Goal: Task Accomplishment & Management: Manage account settings

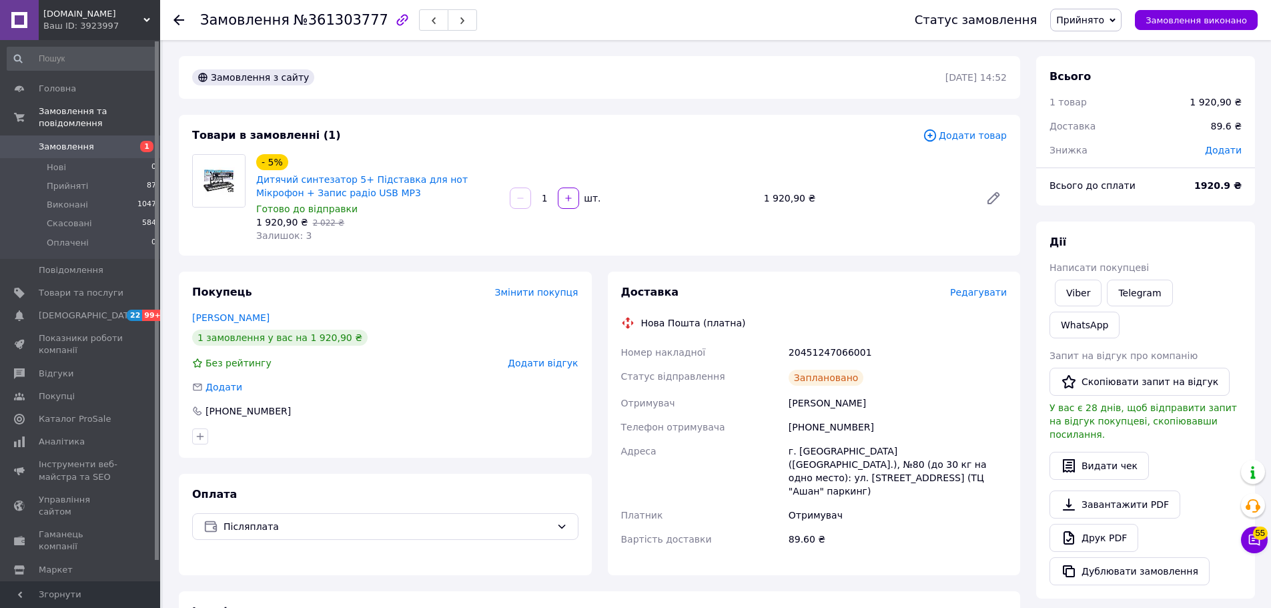
click at [1085, 22] on span "Прийнято" at bounding box center [1081, 20] width 48 height 11
click at [1090, 64] on li "Скасовано" at bounding box center [1086, 67] width 70 height 20
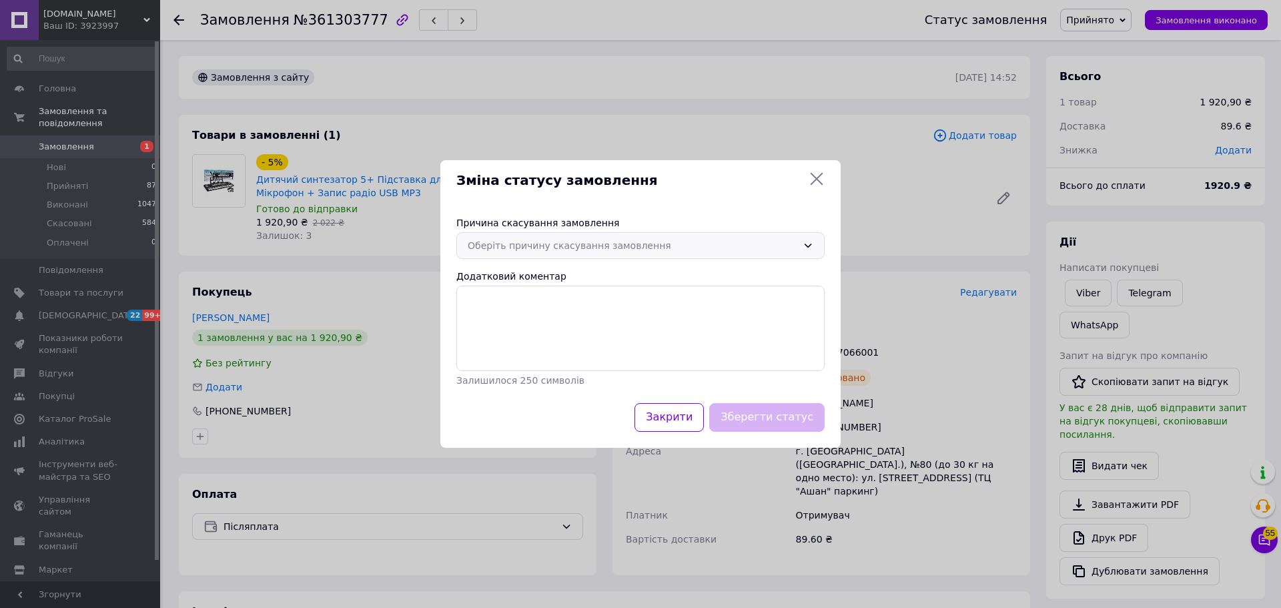
click at [585, 253] on div "Оберіть причину скасування замовлення" at bounding box center [633, 245] width 330 height 15
click at [544, 346] on li "На прохання покупця" at bounding box center [640, 350] width 367 height 25
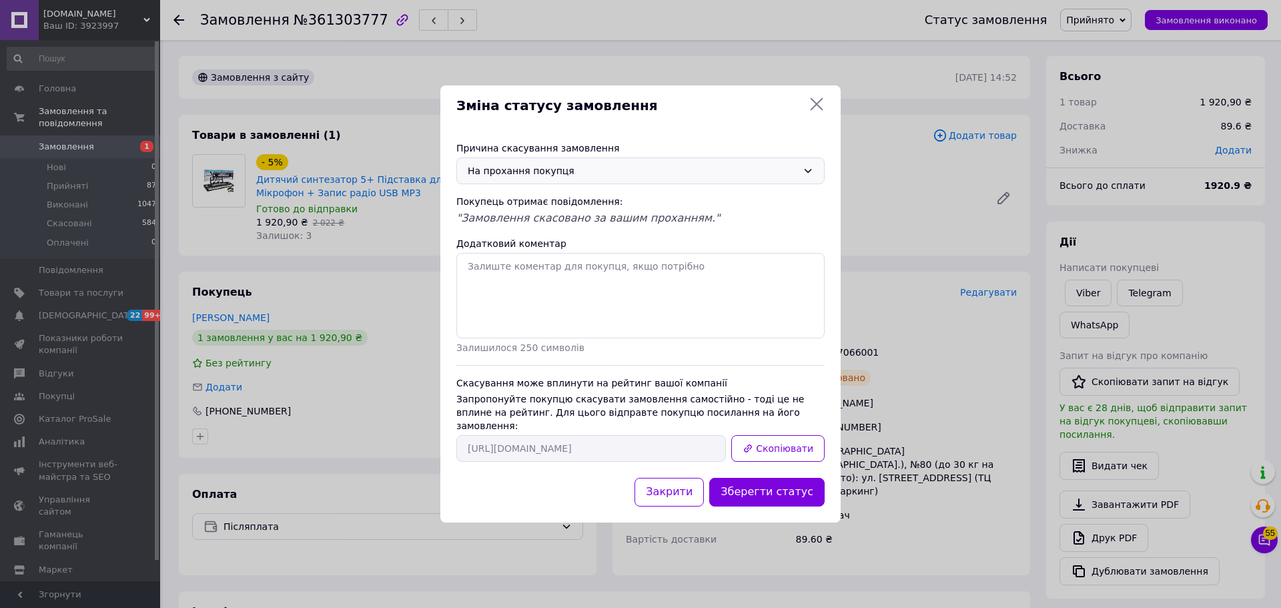
click at [611, 174] on div "На прохання покупця" at bounding box center [633, 171] width 330 height 15
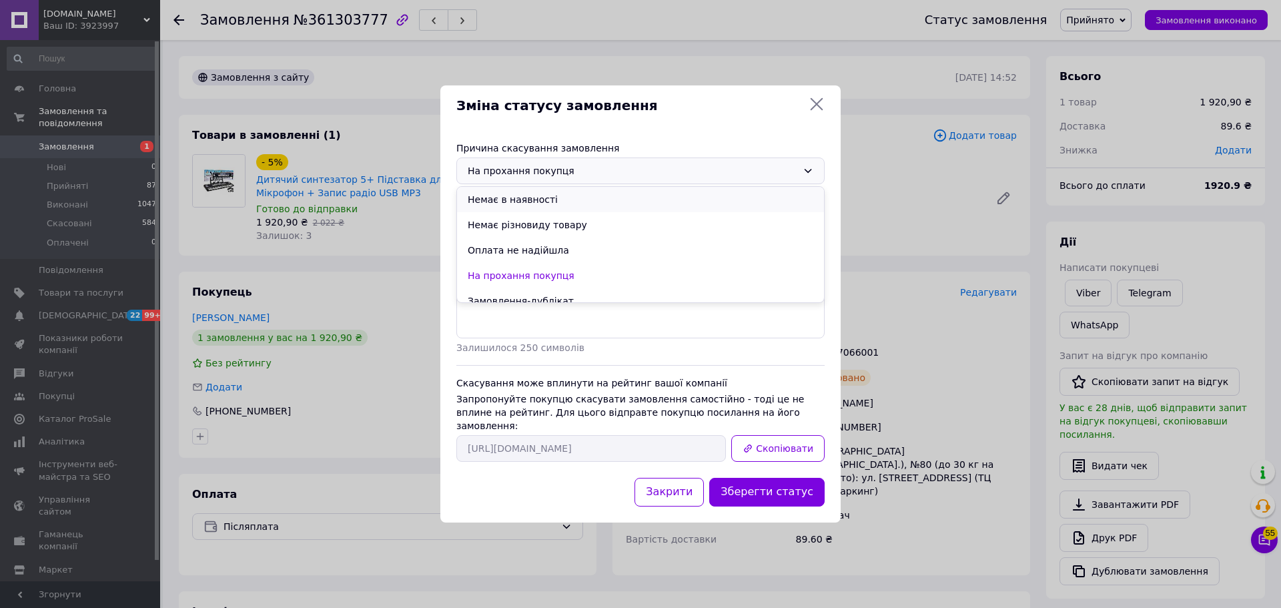
click at [539, 204] on li "Немає в наявності" at bounding box center [640, 199] width 367 height 25
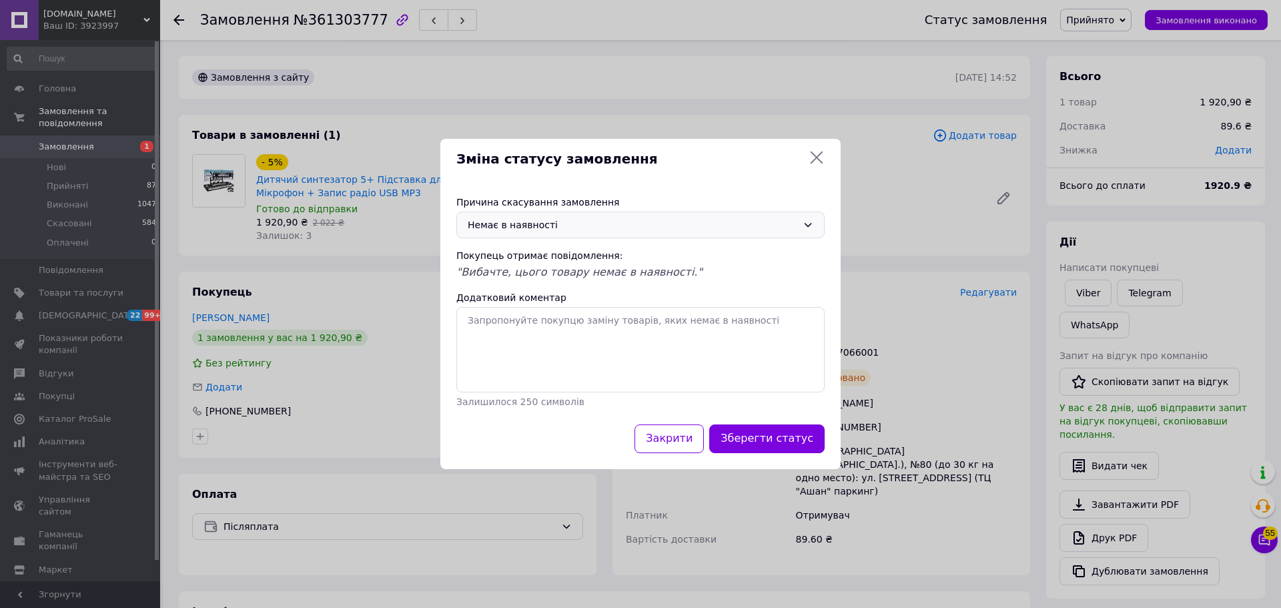
click at [540, 226] on div "Немає в наявності" at bounding box center [633, 225] width 330 height 15
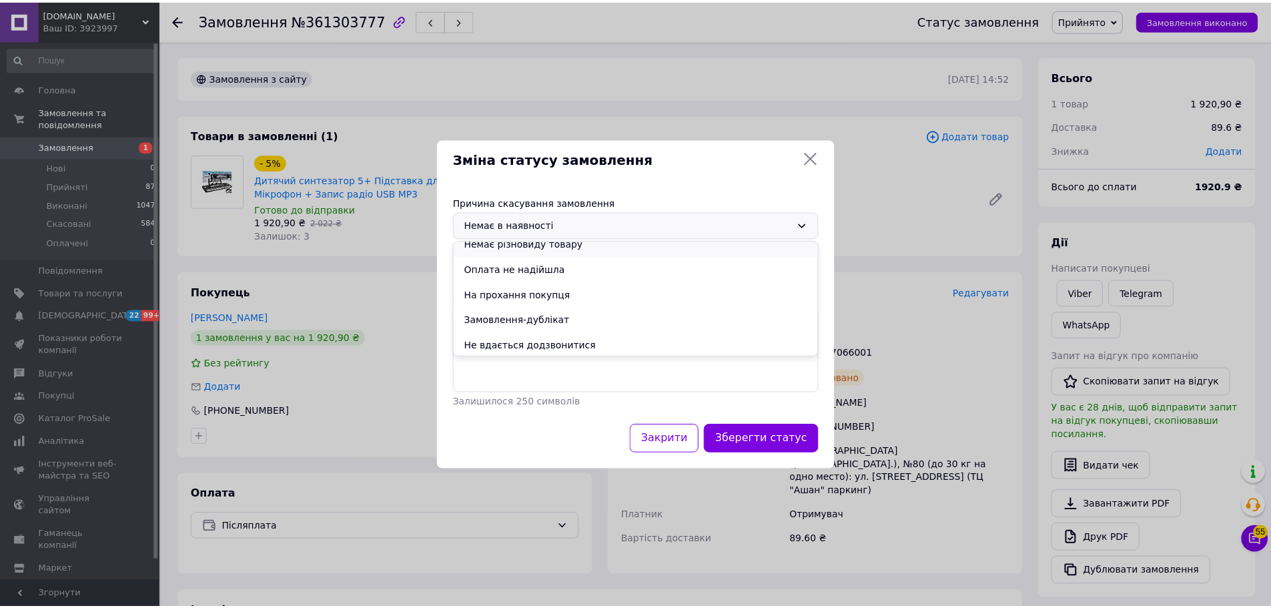
scroll to position [63, 0]
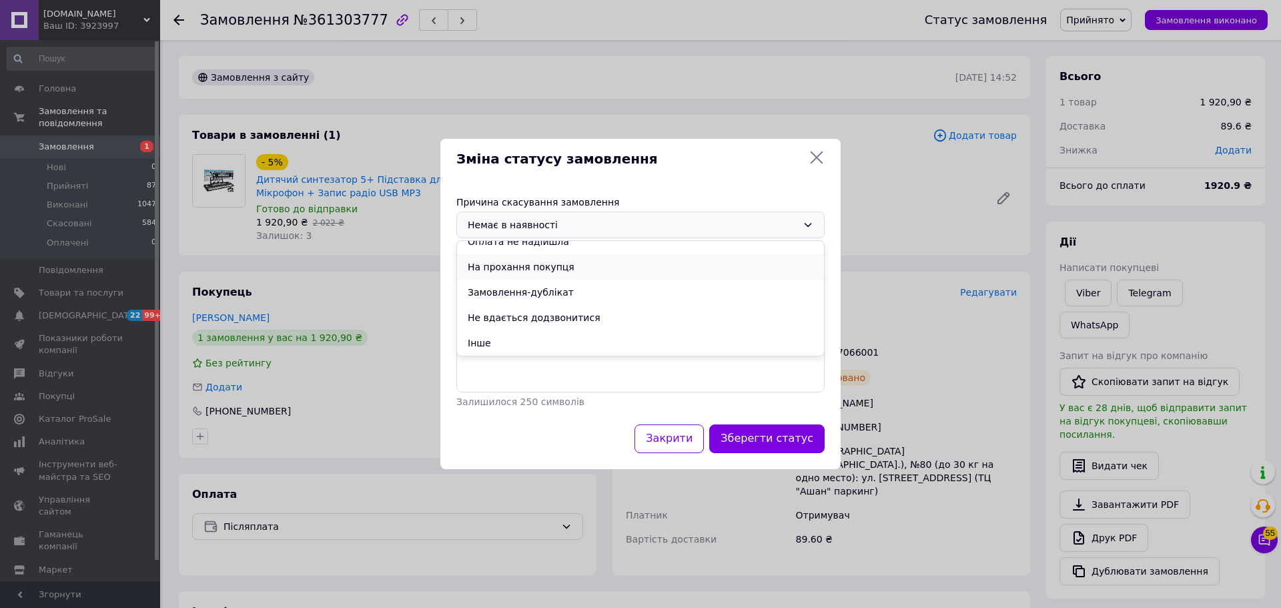
click at [550, 266] on li "На прохання покупця" at bounding box center [640, 266] width 367 height 25
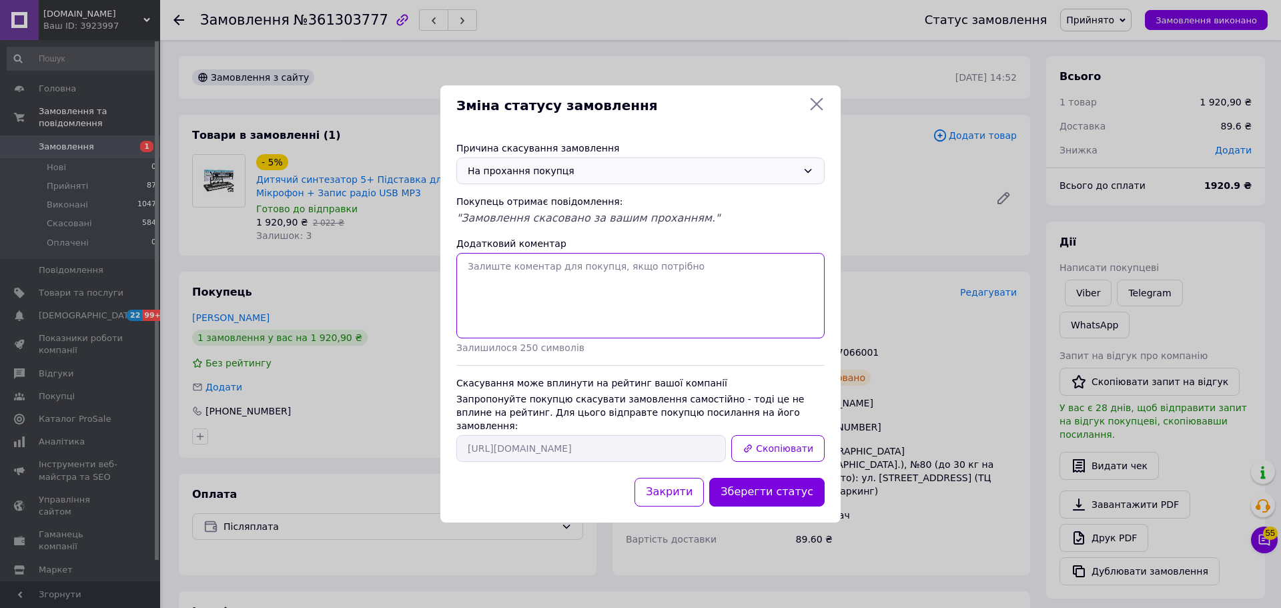
click at [564, 309] on textarea "Додатковий коментар" at bounding box center [641, 295] width 368 height 85
type textarea "термін доставки не підходить"
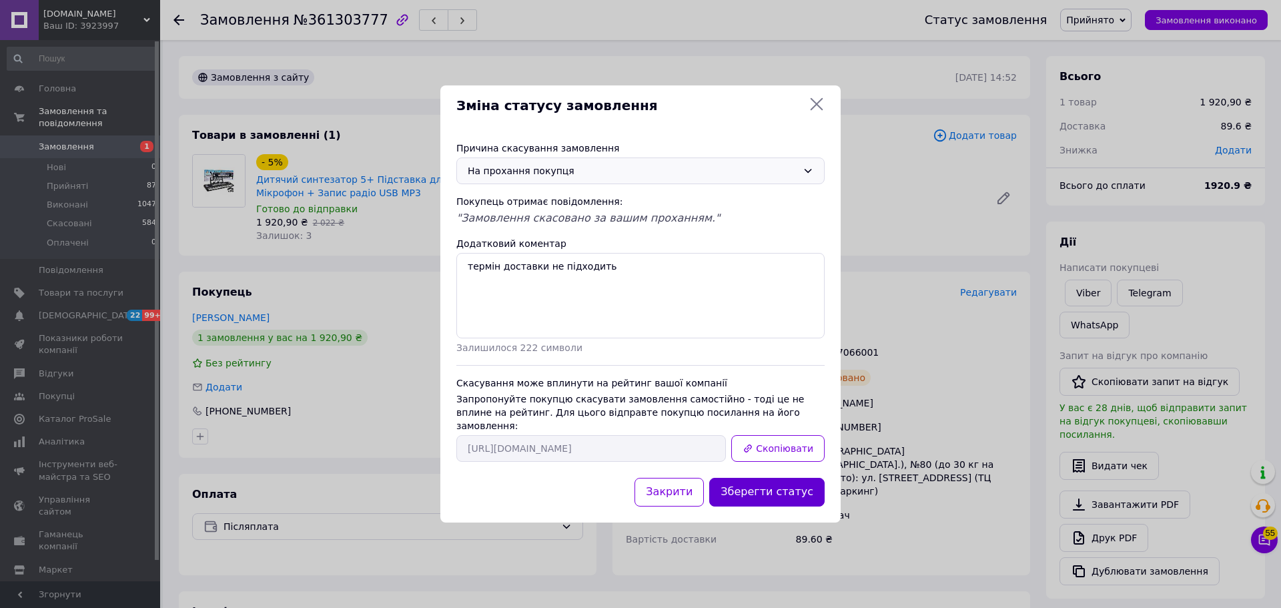
click at [803, 478] on button "Зберегти статус" at bounding box center [766, 492] width 115 height 29
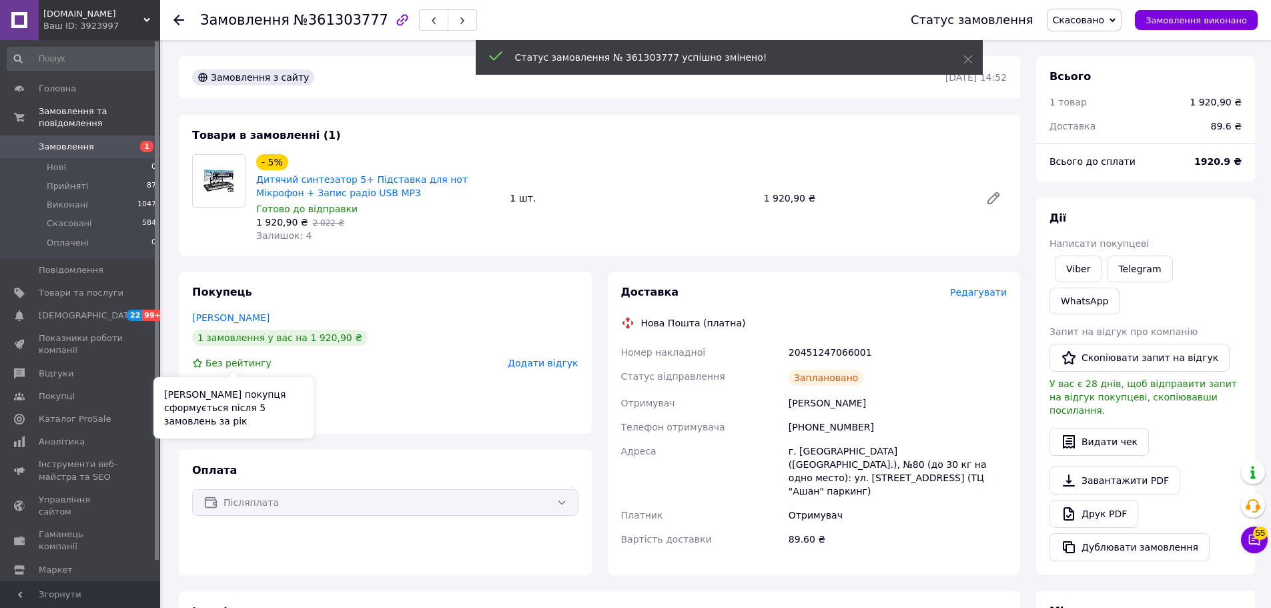
drag, startPoint x: 235, startPoint y: 376, endPoint x: 250, endPoint y: 383, distance: 17.0
click at [236, 380] on div "[PERSON_NAME] покупця сформується після 5 замовлень за рік" at bounding box center [234, 407] width 160 height 61
click at [393, 384] on div "[PHONE_NUMBER]" at bounding box center [385, 386] width 389 height 13
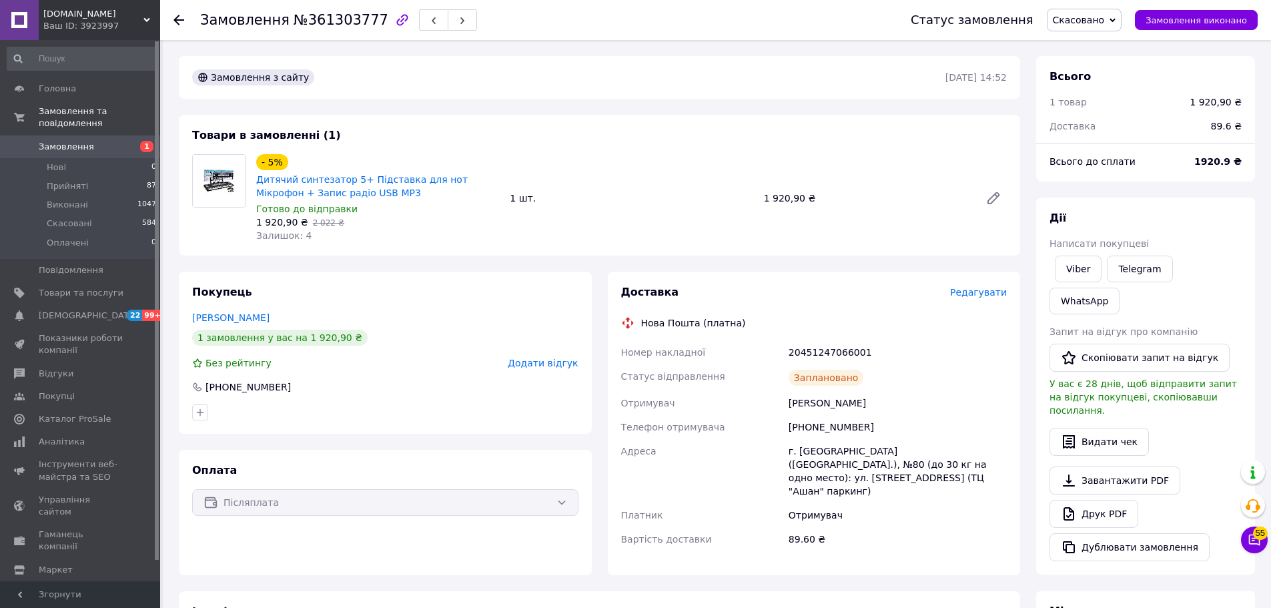
click at [260, 386] on div "[PHONE_NUMBER]" at bounding box center [248, 386] width 88 height 13
copy div "380501384238"
